Goal: Navigation & Orientation: Understand site structure

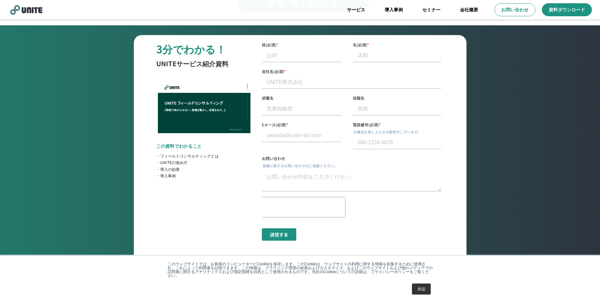
scroll to position [2340, 0]
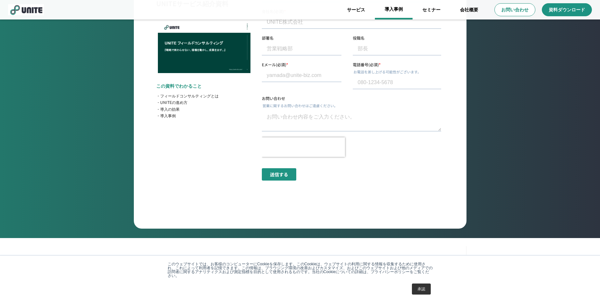
click at [393, 9] on link "導入事例" at bounding box center [394, 9] width 38 height 19
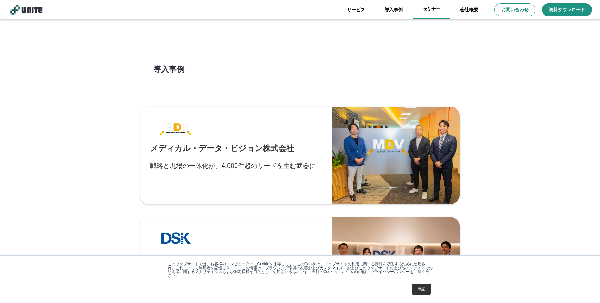
click at [427, 11] on link "セミナー" at bounding box center [431, 9] width 38 height 19
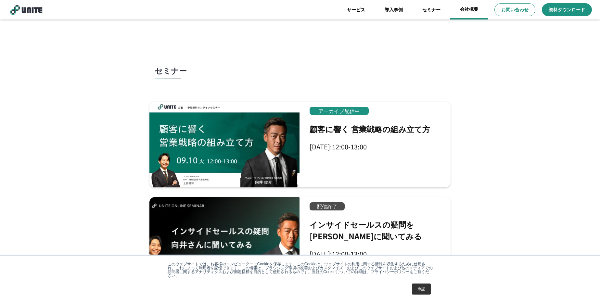
click at [470, 10] on link "会社概要" at bounding box center [469, 9] width 38 height 19
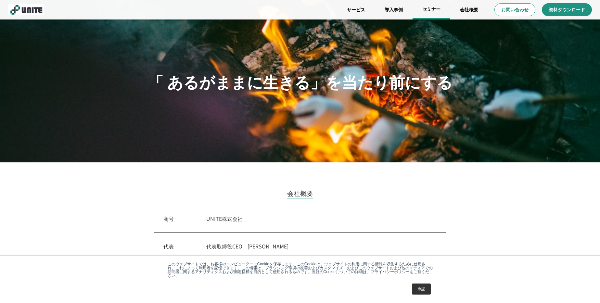
click at [436, 12] on link "セミナー" at bounding box center [431, 9] width 38 height 19
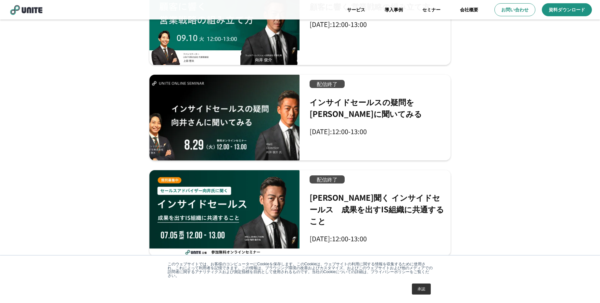
scroll to position [80, 0]
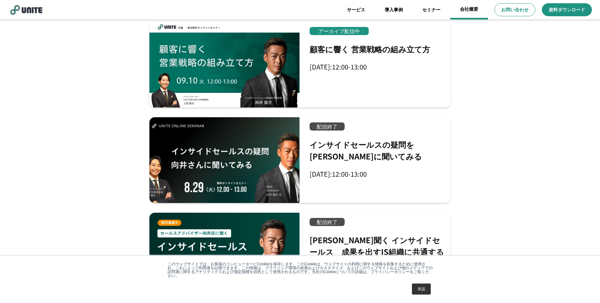
click at [471, 6] on link "会社概要" at bounding box center [469, 9] width 38 height 19
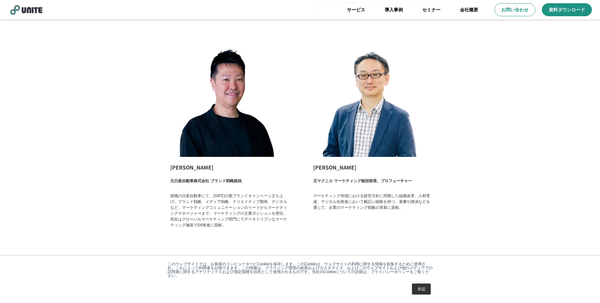
scroll to position [1019, 0]
